Goal: Find contact information: Find contact information

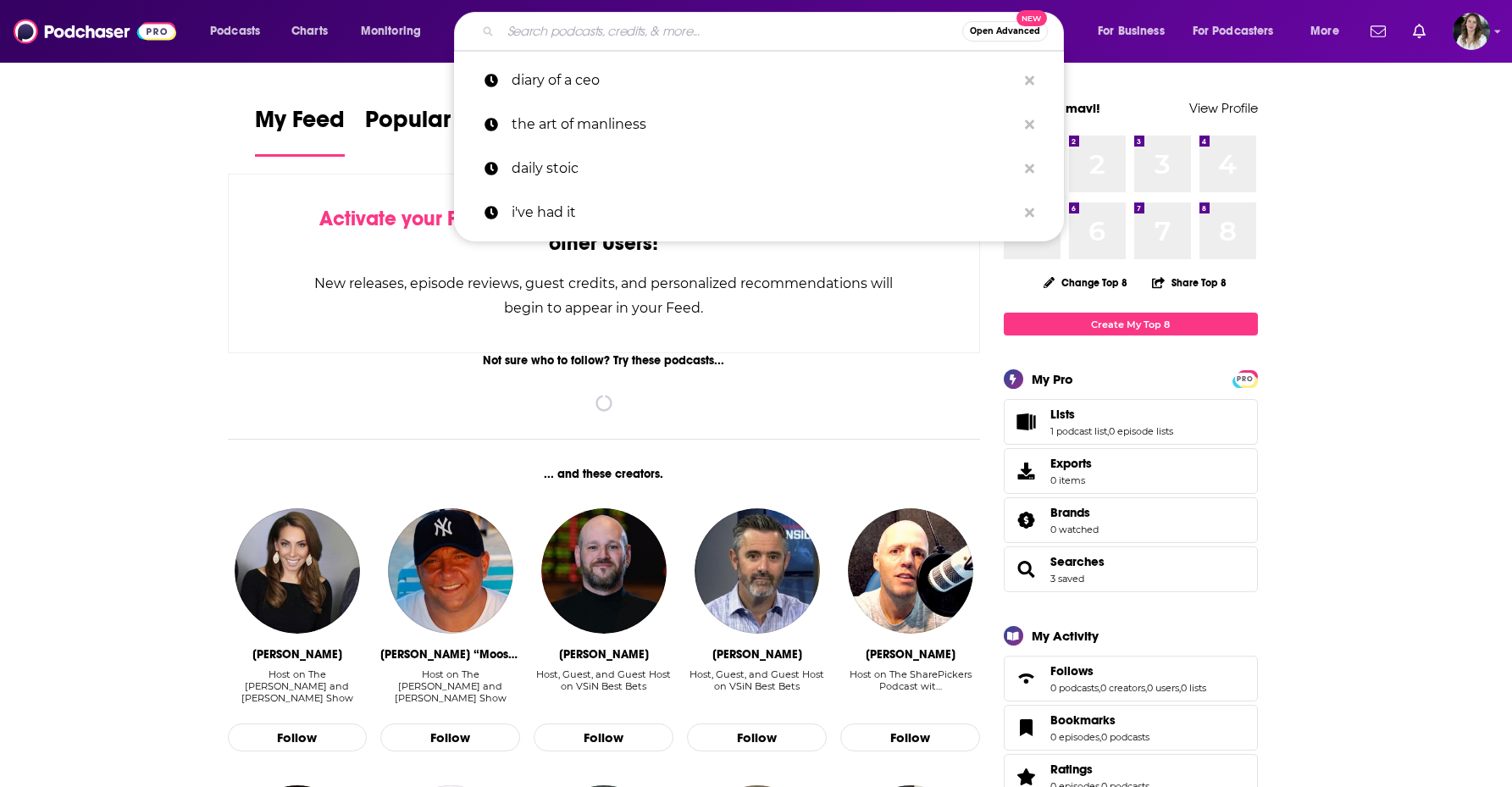
click at [729, 32] on input "Search podcasts, credits, & more..." at bounding box center [732, 31] width 462 height 27
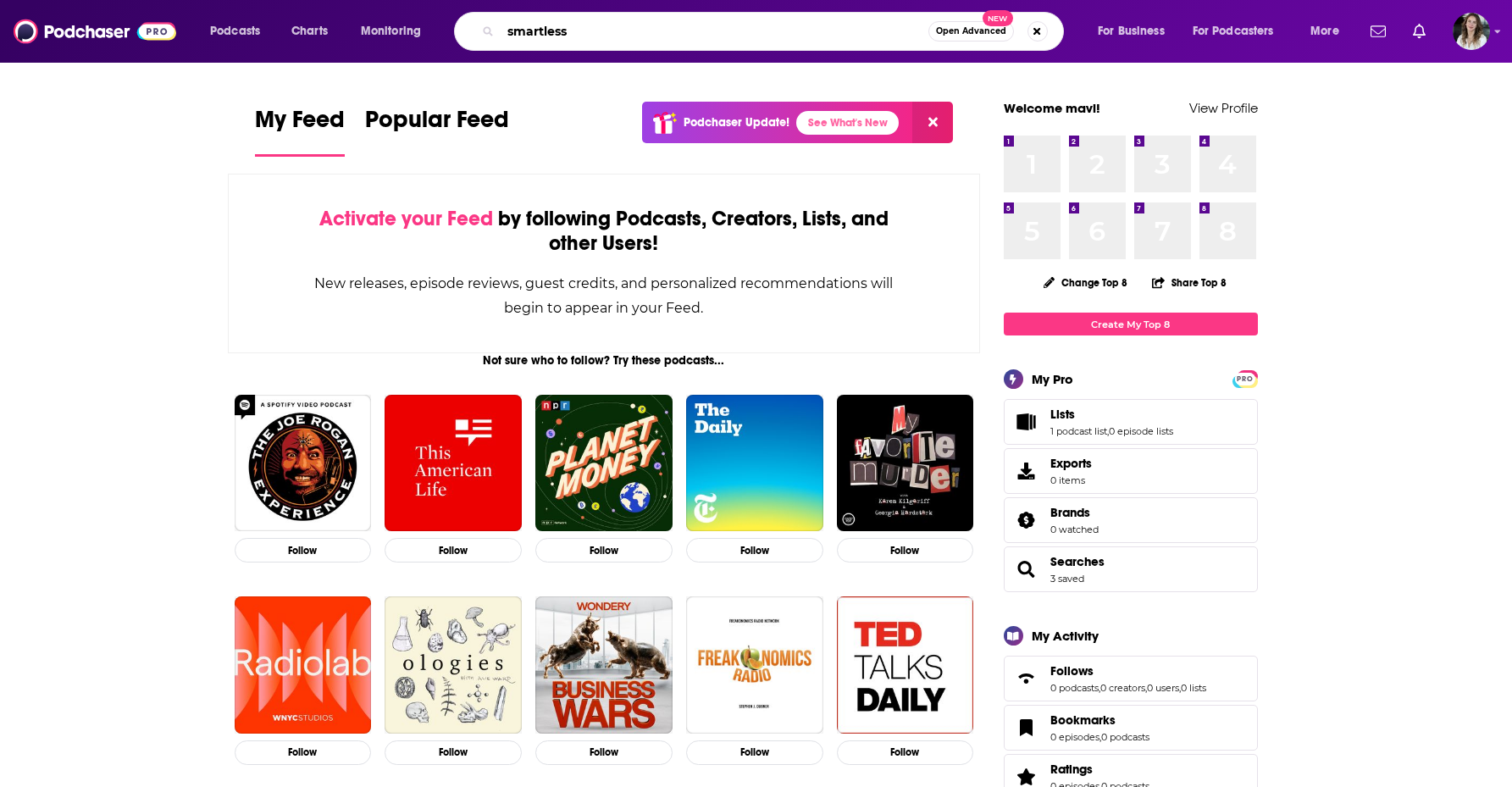
type input "smartless"
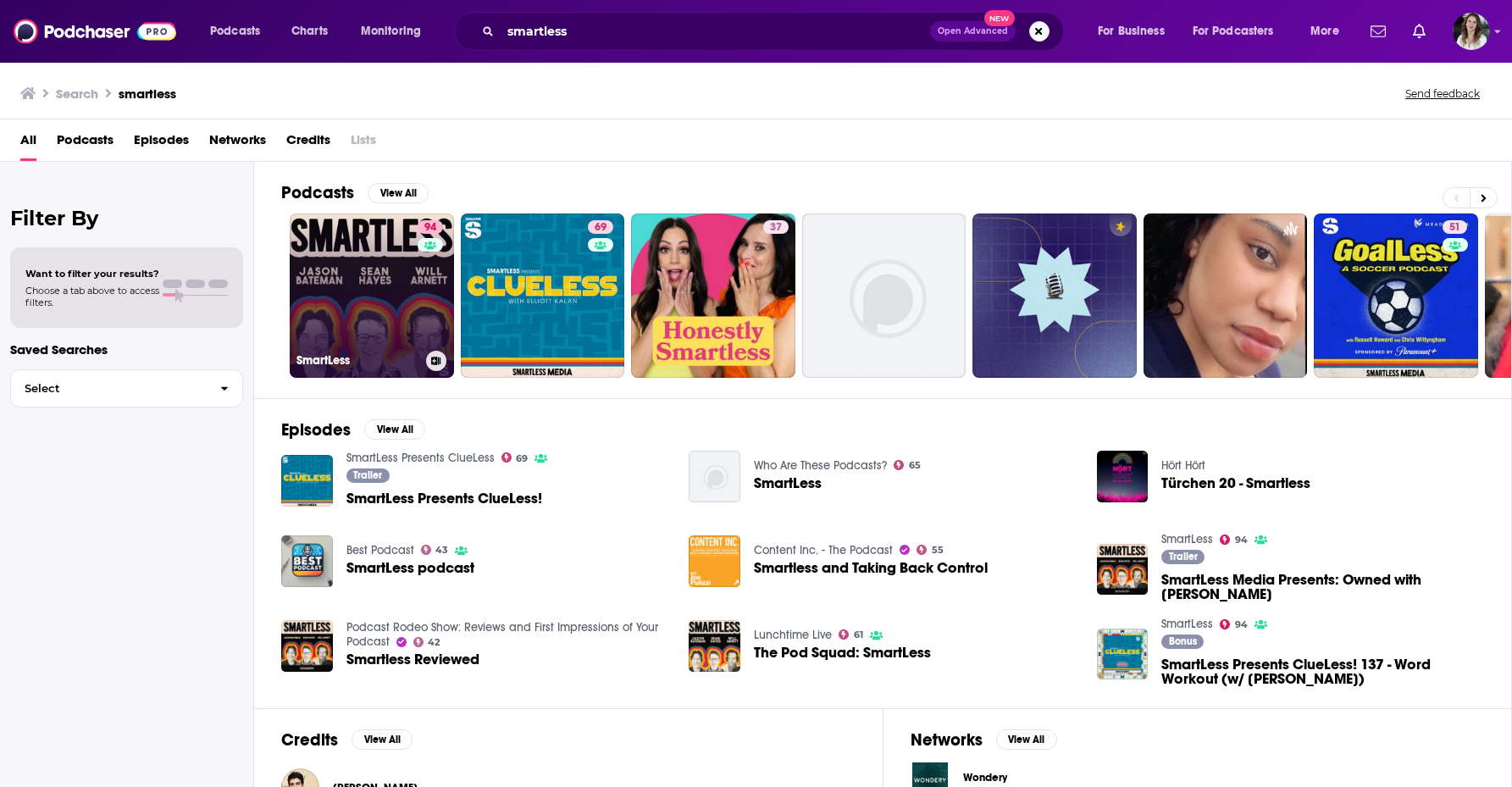
click at [377, 298] on link "94 SmartLess" at bounding box center [371, 295] width 164 height 164
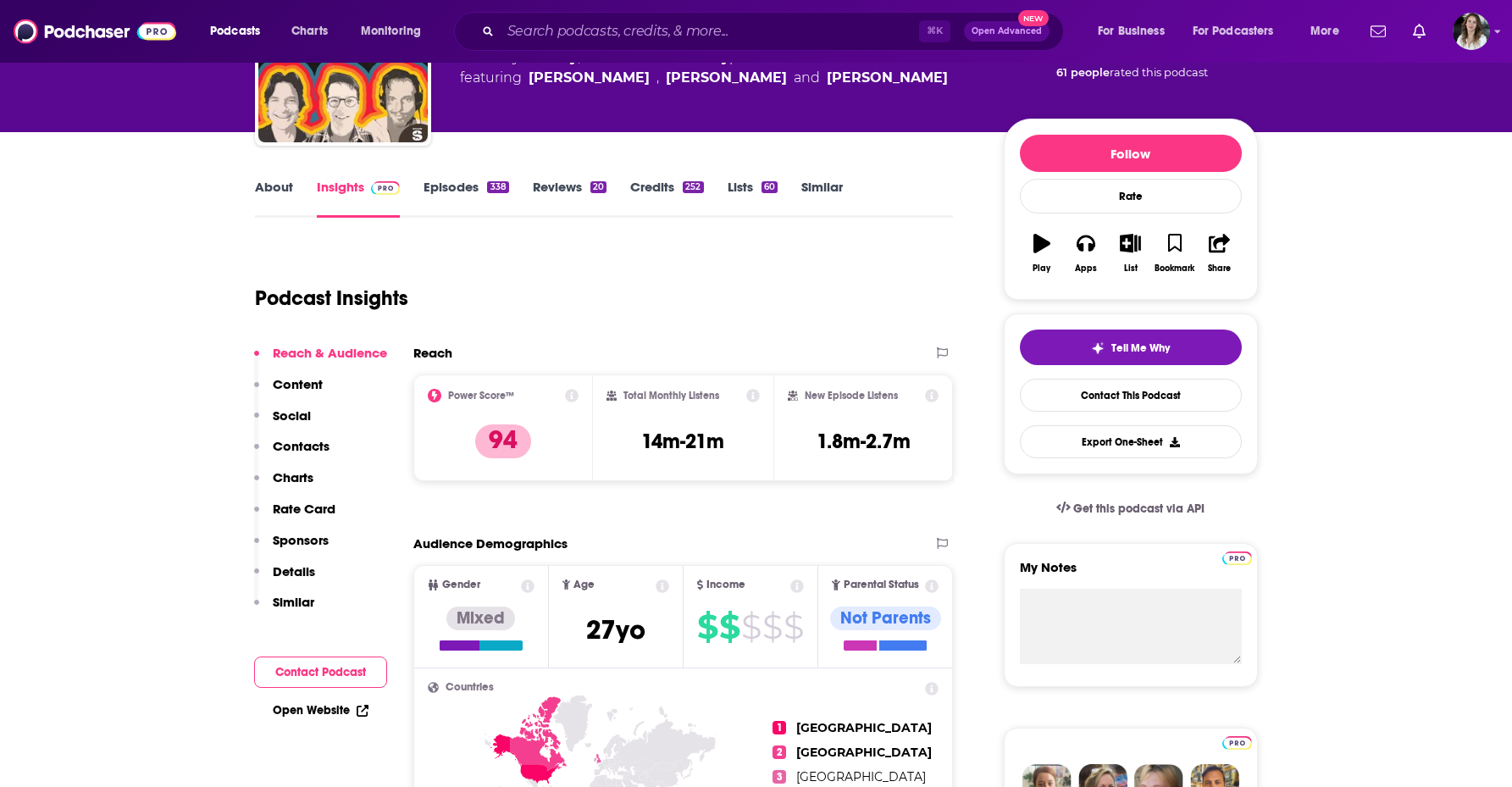
scroll to position [146, 0]
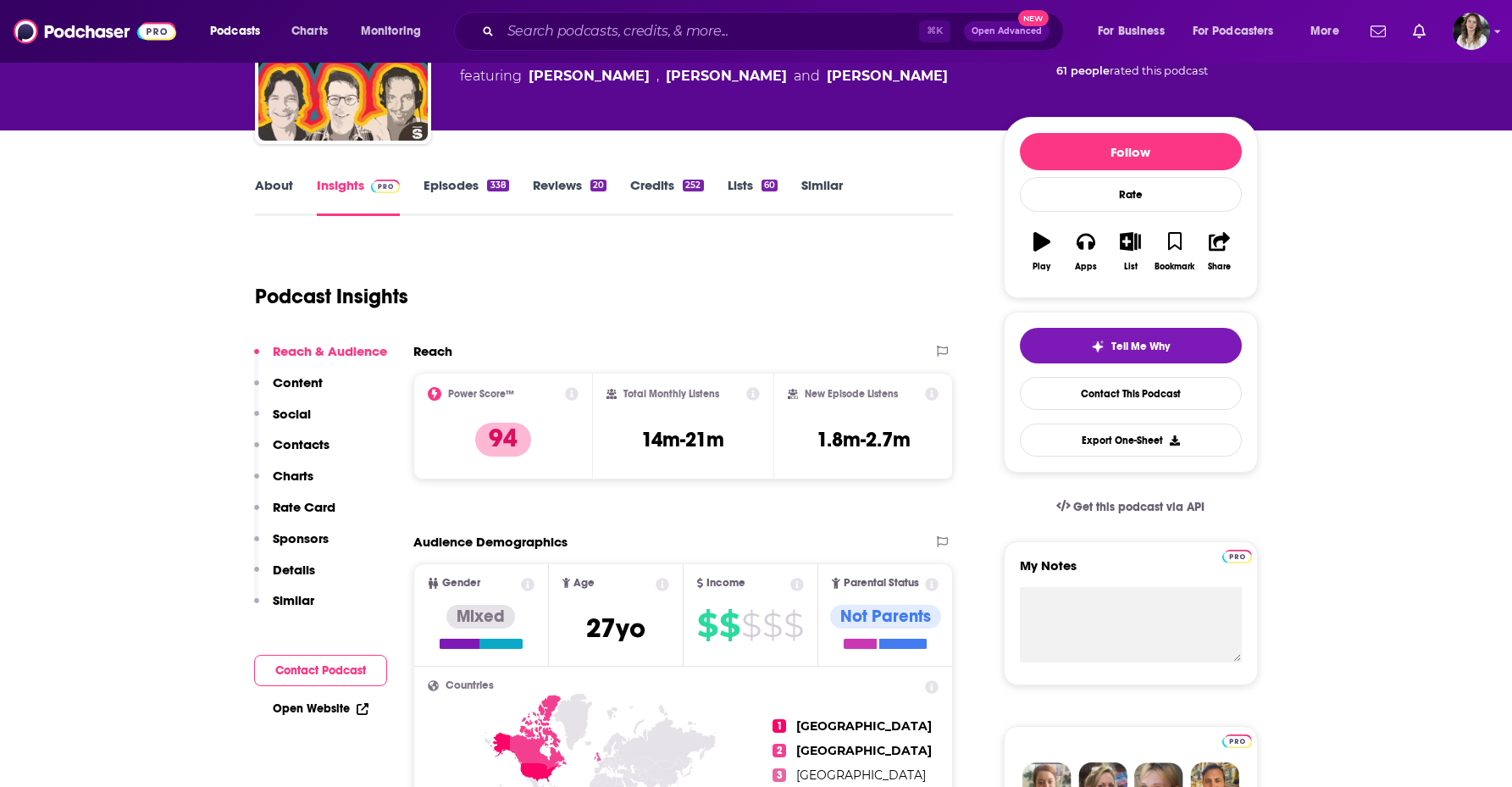
click at [292, 536] on p "Sponsors" at bounding box center [300, 539] width 56 height 16
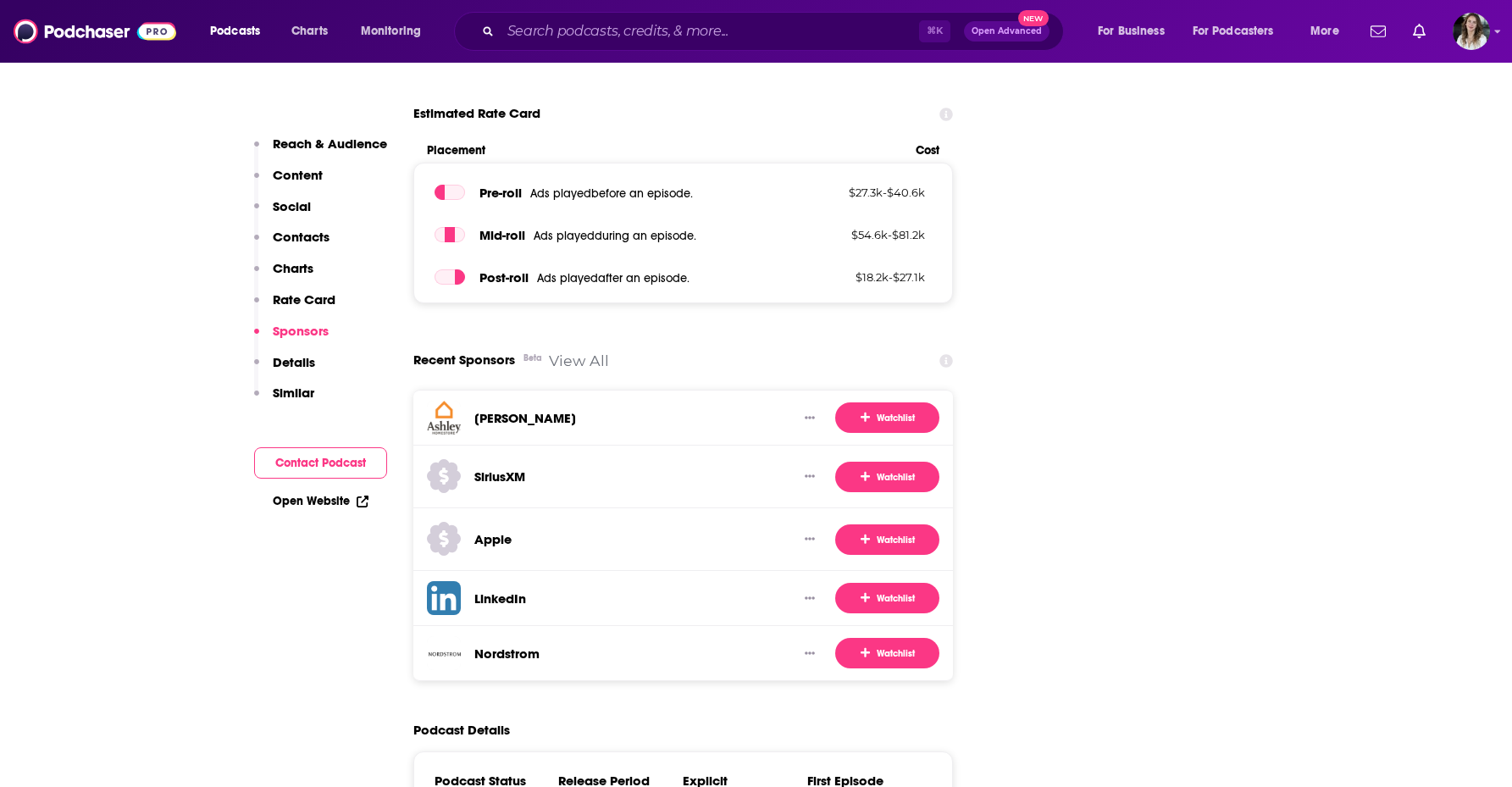
scroll to position [2715, 0]
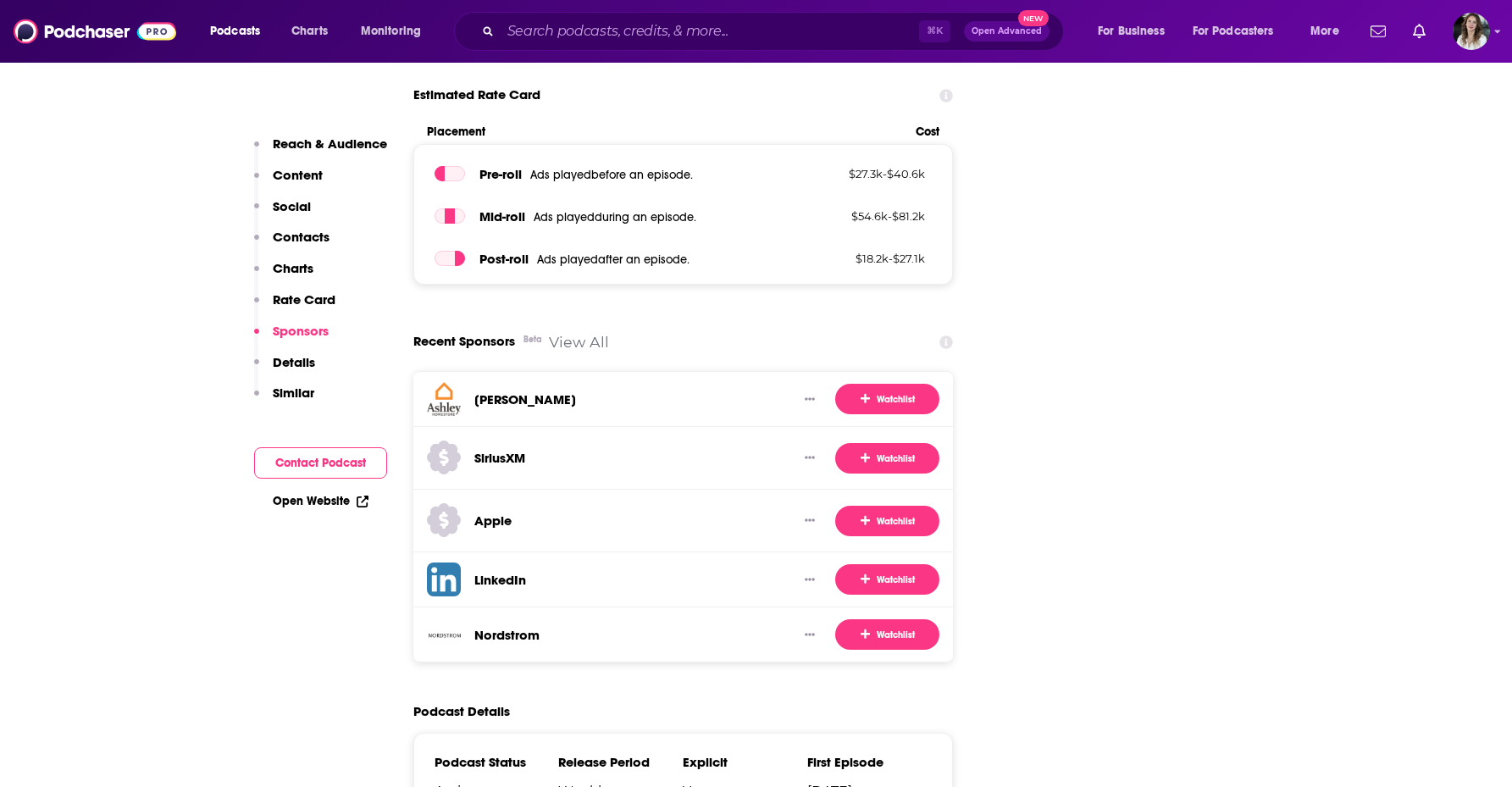
click at [582, 333] on link "View All" at bounding box center [579, 341] width 60 height 17
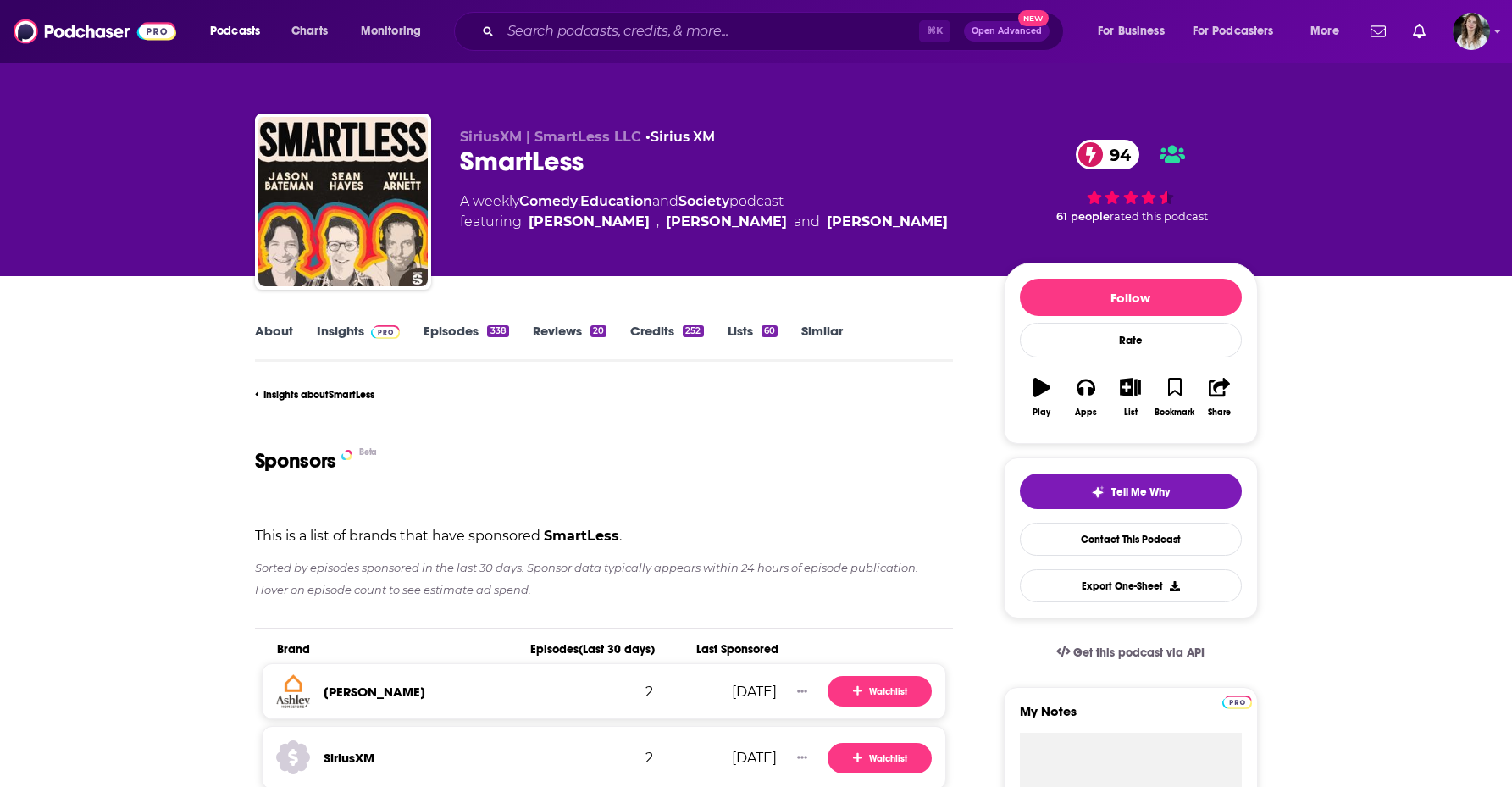
click at [278, 330] on link "About" at bounding box center [274, 342] width 38 height 39
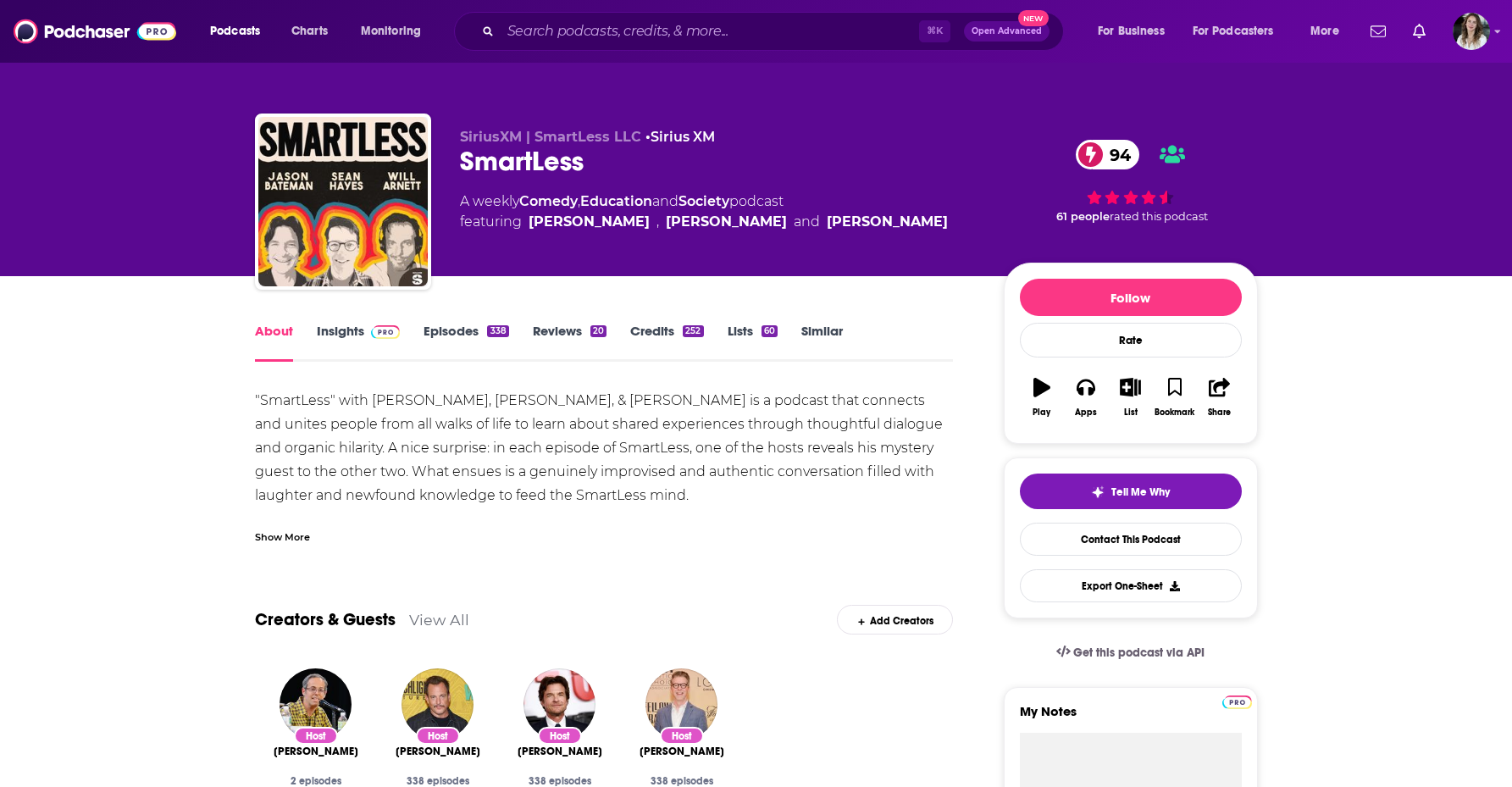
click at [332, 328] on link "Insights" at bounding box center [359, 342] width 84 height 39
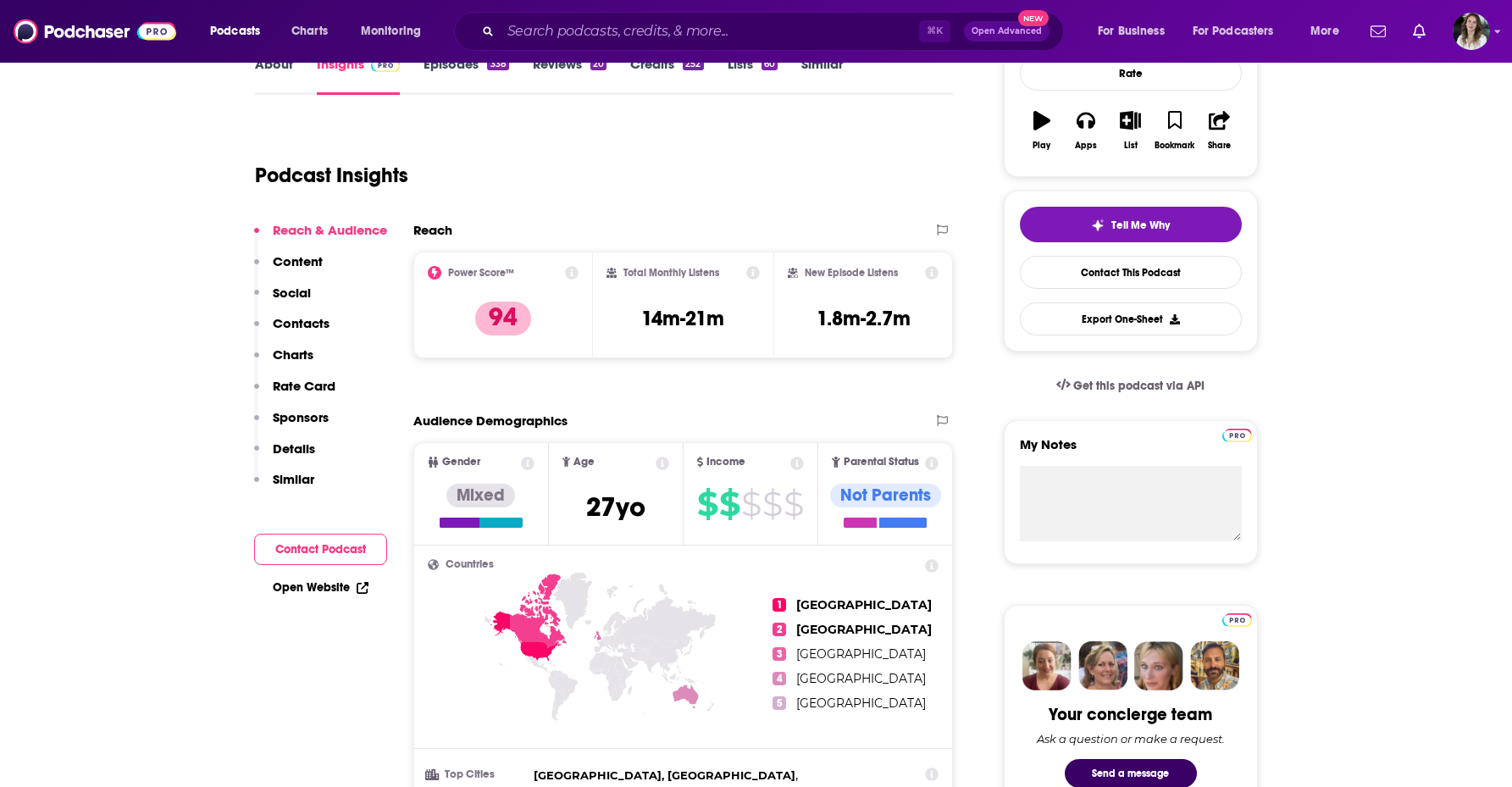
click at [305, 556] on button "Contact Podcast" at bounding box center [320, 550] width 133 height 31
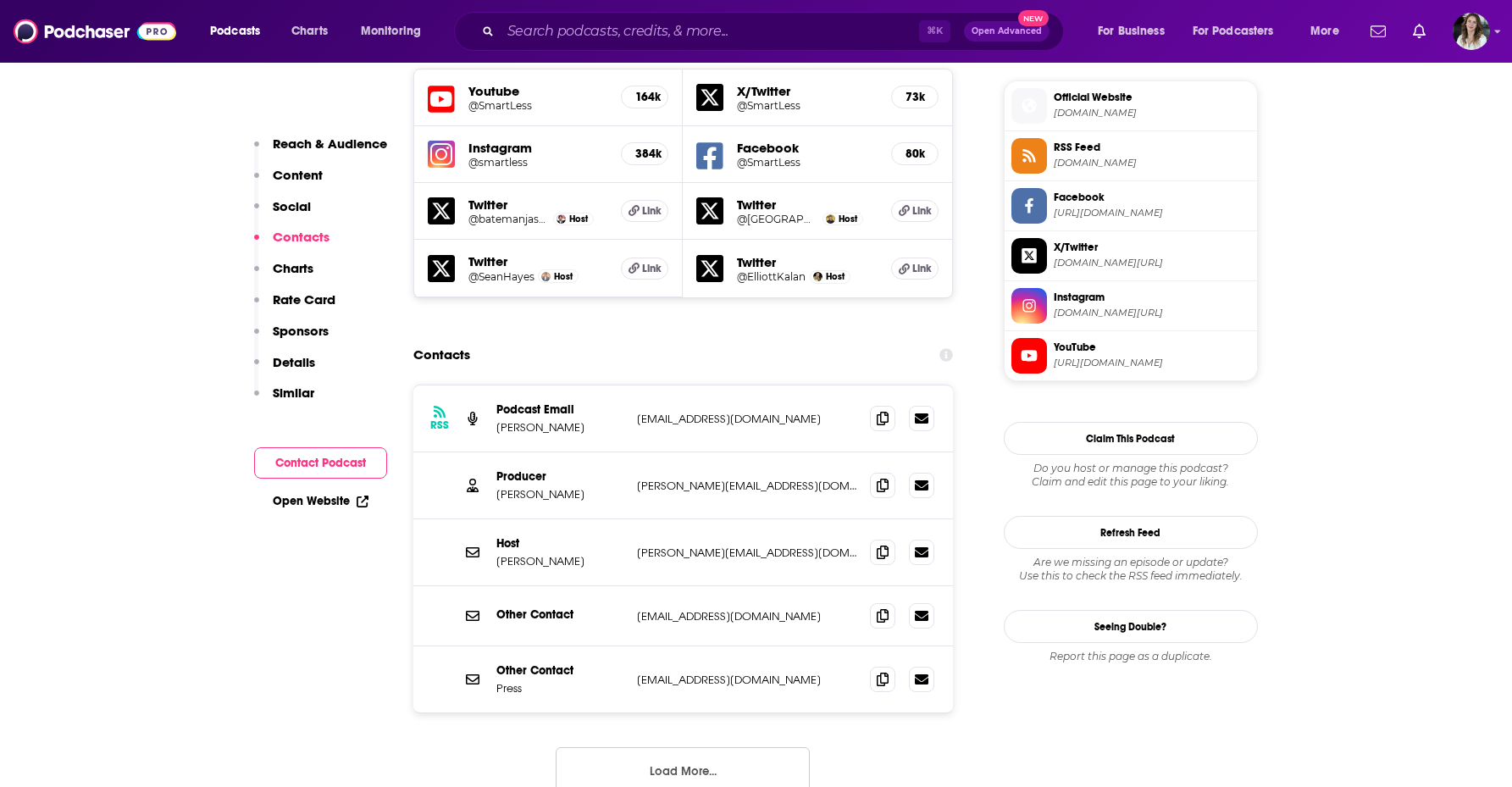
scroll to position [1534, 0]
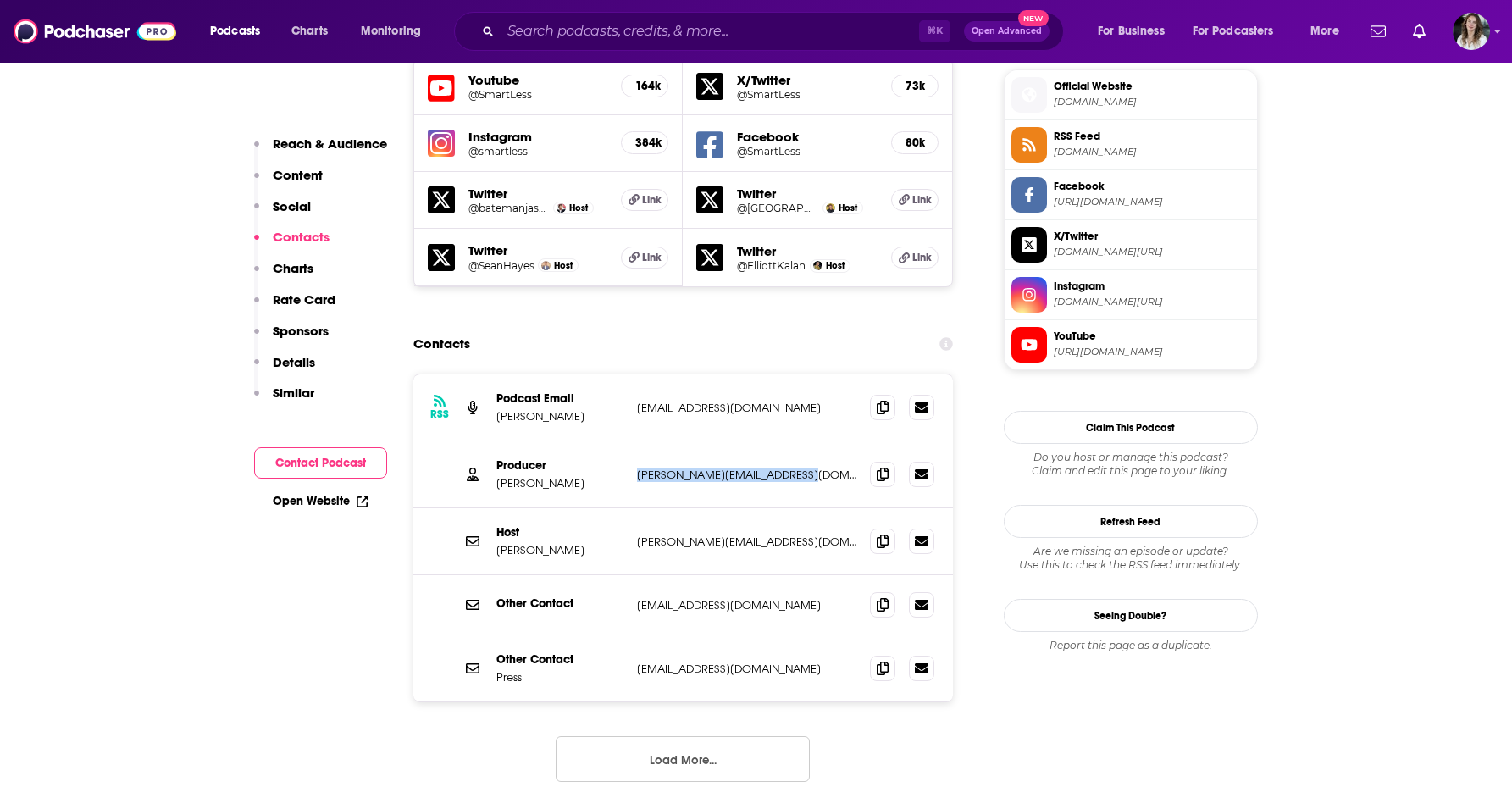
drag, startPoint x: 802, startPoint y: 384, endPoint x: 637, endPoint y: 384, distance: 165.0
click at [637, 468] on p "[PERSON_NAME][EMAIL_ADDRESS][DOMAIN_NAME]" at bounding box center [747, 475] width 220 height 15
drag, startPoint x: 758, startPoint y: 316, endPoint x: 635, endPoint y: 311, distance: 123.1
click at [635, 375] on div "RSS Podcast Email [PERSON_NAME] [EMAIL_ADDRESS][DOMAIN_NAME] [EMAIL_ADDRESS][DO…" at bounding box center [683, 408] width 540 height 67
copy p "[EMAIL_ADDRESS][DOMAIN_NAME]"
